Goal: Transaction & Acquisition: Download file/media

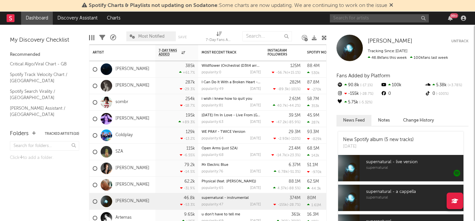
click at [375, 20] on input "text" at bounding box center [379, 18] width 99 height 8
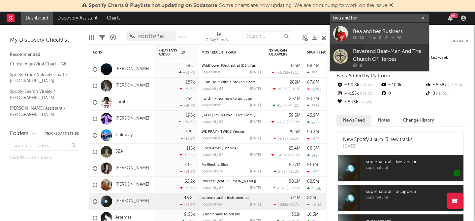
type input "bea and her"
click at [354, 35] on icon at bounding box center [355, 37] width 4 height 4
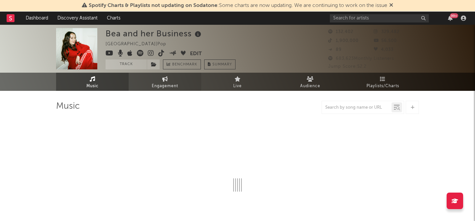
select select "6m"
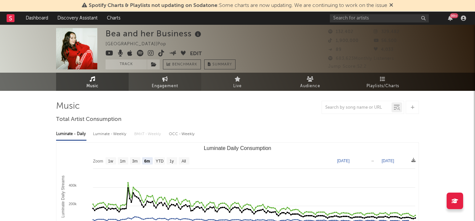
click at [163, 83] on span "Engagement" at bounding box center [165, 86] width 26 height 8
select select "1w"
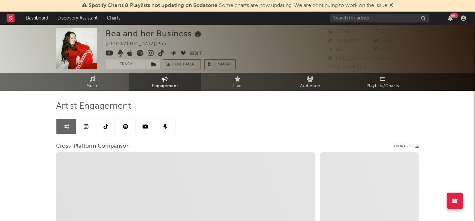
click at [85, 122] on link at bounding box center [86, 126] width 20 height 15
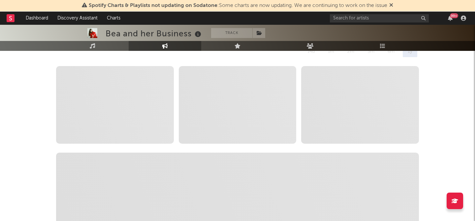
scroll to position [120, 0]
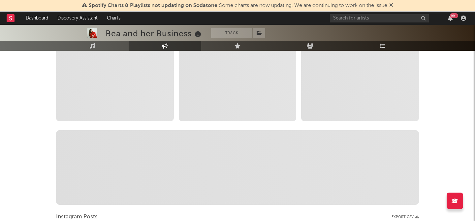
select select "6m"
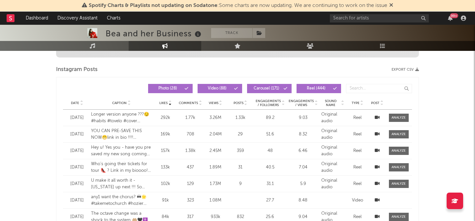
scroll to position [268, 0]
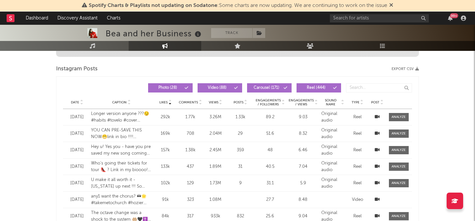
click at [407, 68] on button "Export CSV" at bounding box center [405, 69] width 27 height 4
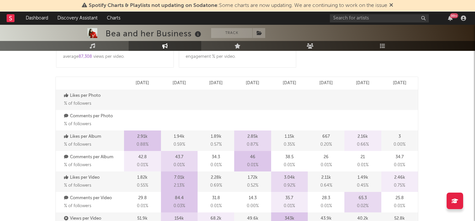
scroll to position [334, 0]
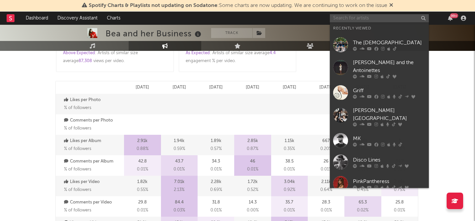
click at [352, 19] on input "text" at bounding box center [379, 18] width 99 height 8
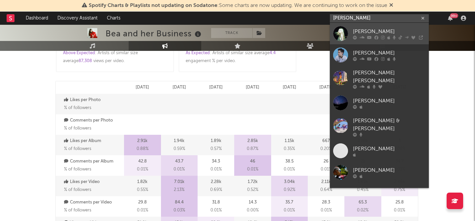
type input "[PERSON_NAME]"
click at [362, 38] on icon at bounding box center [362, 37] width 5 height 4
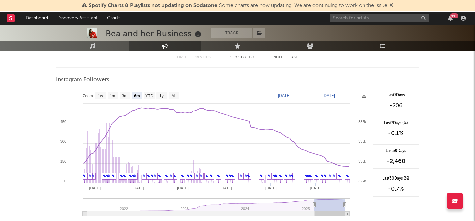
scroll to position [1001, 0]
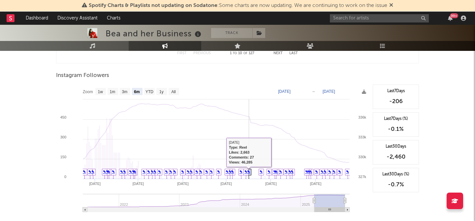
click at [249, 171] on link "✎" at bounding box center [248, 172] width 3 height 4
click at [245, 172] on link "✎" at bounding box center [245, 172] width 3 height 4
click at [240, 173] on link "✎" at bounding box center [240, 172] width 3 height 4
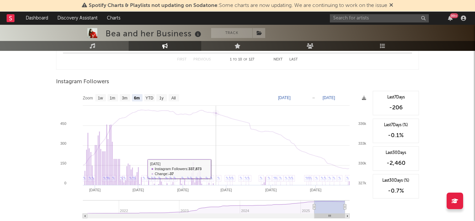
scroll to position [978, 0]
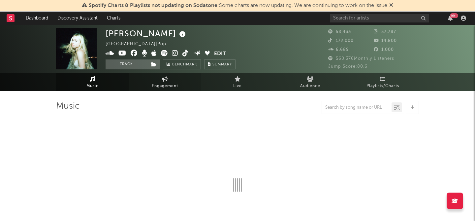
click at [171, 86] on span "Engagement" at bounding box center [165, 86] width 26 height 8
select select "1w"
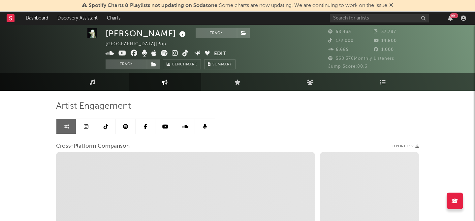
scroll to position [1, 0]
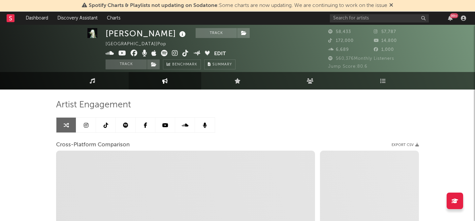
click at [91, 125] on link at bounding box center [86, 124] width 20 height 15
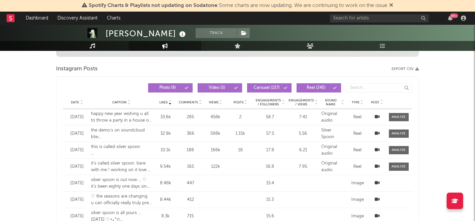
select select "6m"
